Goal: Information Seeking & Learning: Find specific fact

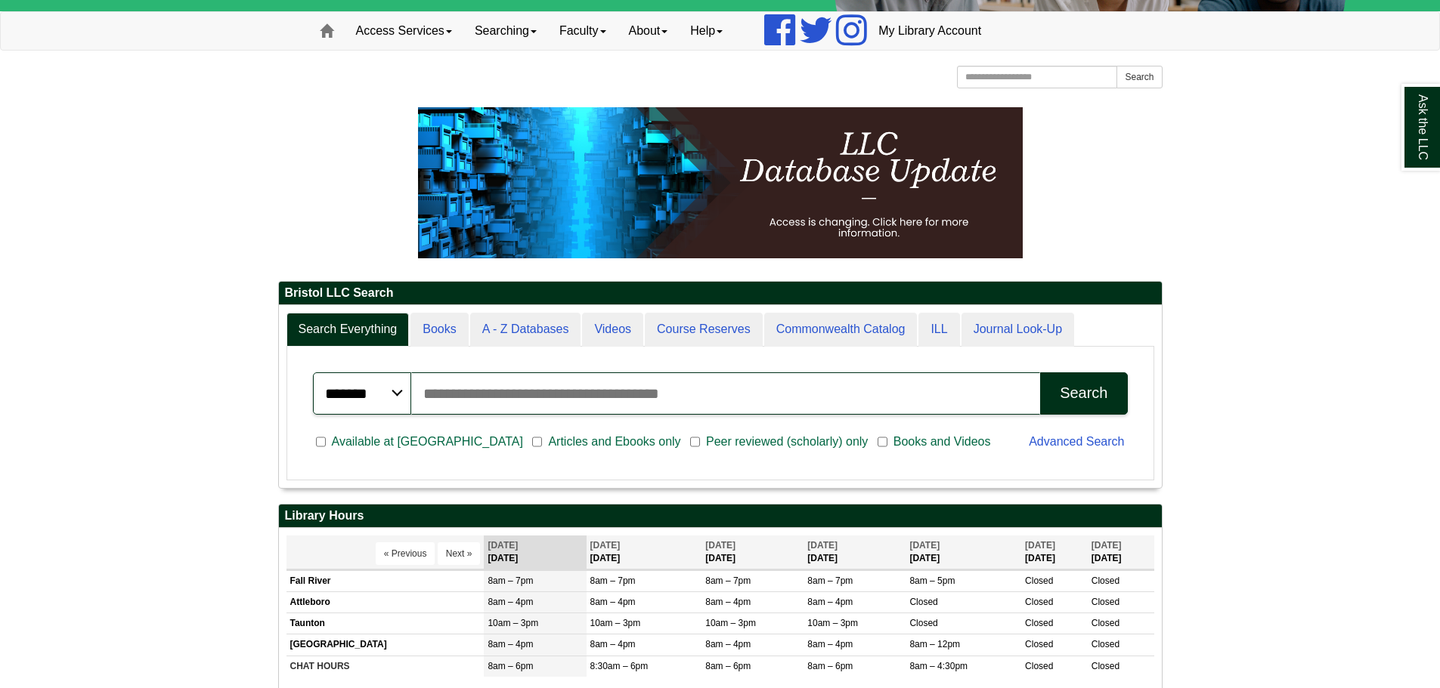
scroll to position [151, 0]
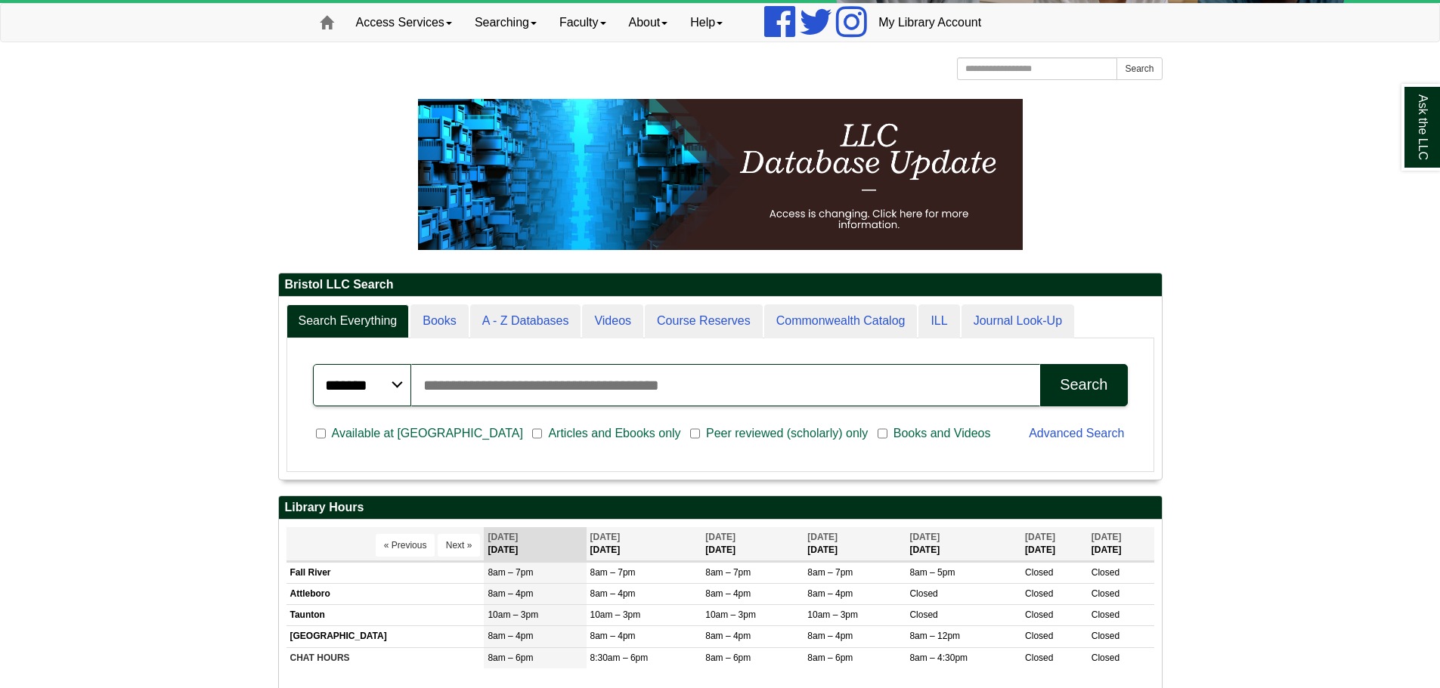
click at [747, 382] on input "Search articles, books, journals & more" at bounding box center [725, 385] width 629 height 42
type input "**********"
click at [1073, 393] on div "Search" at bounding box center [1083, 384] width 48 height 17
click at [978, 394] on input "Search articles, books, journals & more" at bounding box center [725, 385] width 629 height 42
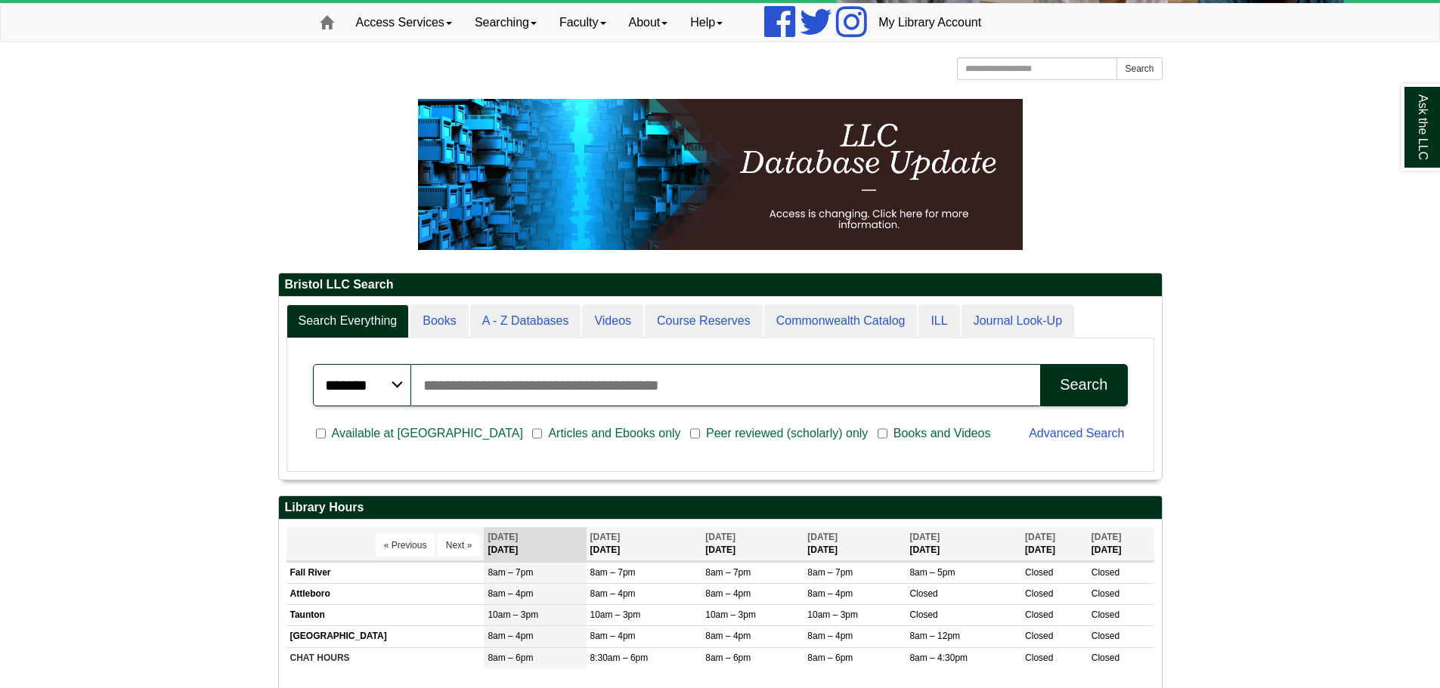
scroll to position [182, 883]
click at [911, 18] on link "My Library Account" at bounding box center [929, 23] width 125 height 38
click at [1094, 397] on button "Search" at bounding box center [1083, 385] width 87 height 42
click at [979, 14] on link "My Library Account" at bounding box center [929, 23] width 125 height 38
click at [574, 384] on input "Search articles, books, journals & more" at bounding box center [725, 385] width 629 height 42
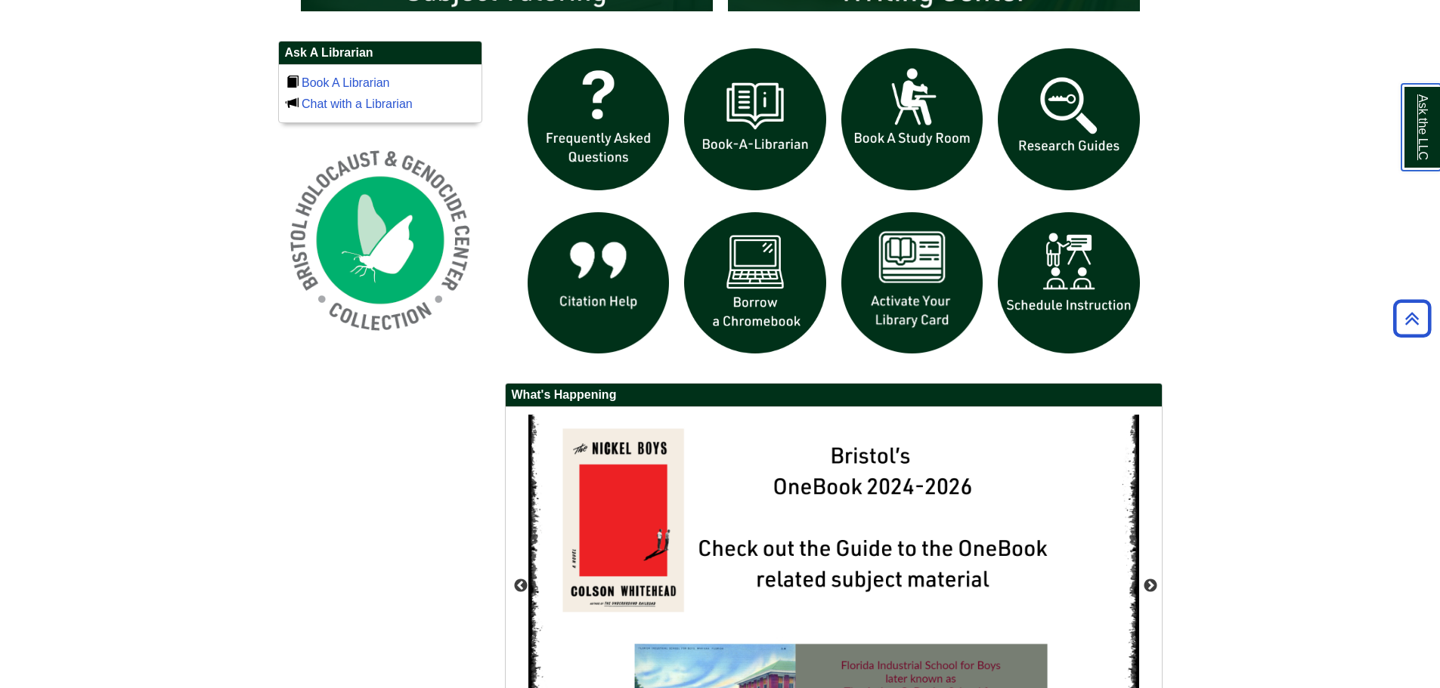
scroll to position [0, 0]
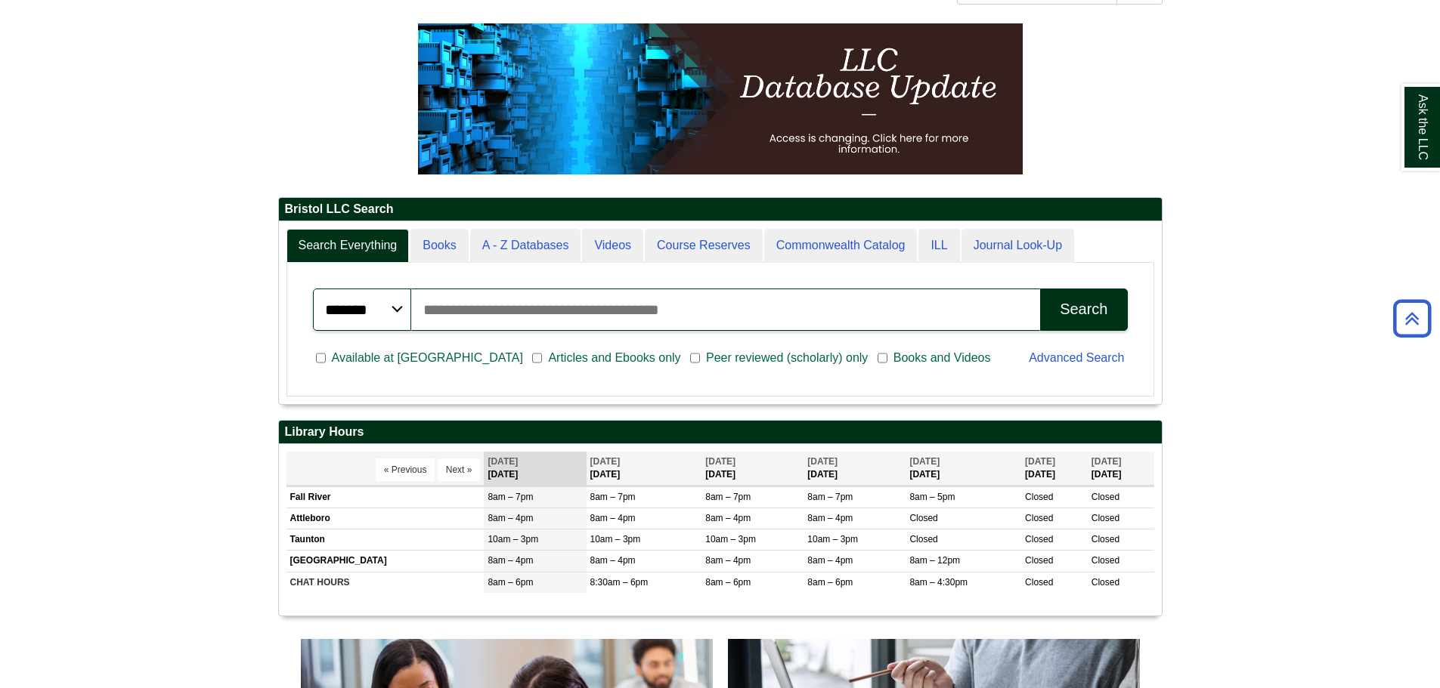
click at [697, 302] on input "Search articles, books, journals & more" at bounding box center [725, 310] width 629 height 42
type input "**********"
click at [1076, 323] on button "Search" at bounding box center [1083, 310] width 87 height 42
